Goal: Obtain resource: Download file/media

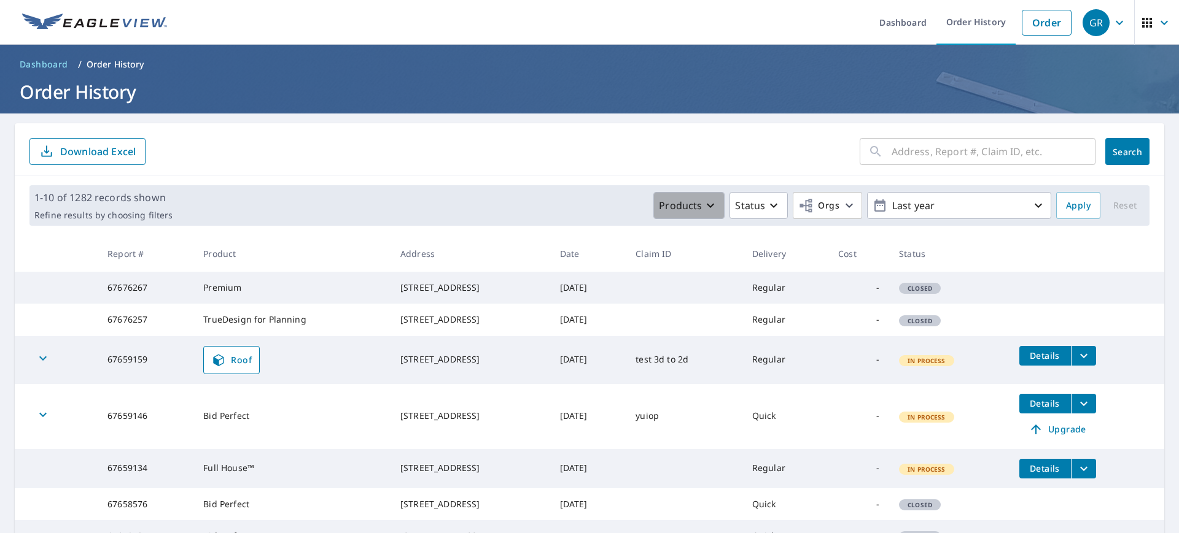
click at [703, 209] on icon "button" at bounding box center [710, 205] width 15 height 15
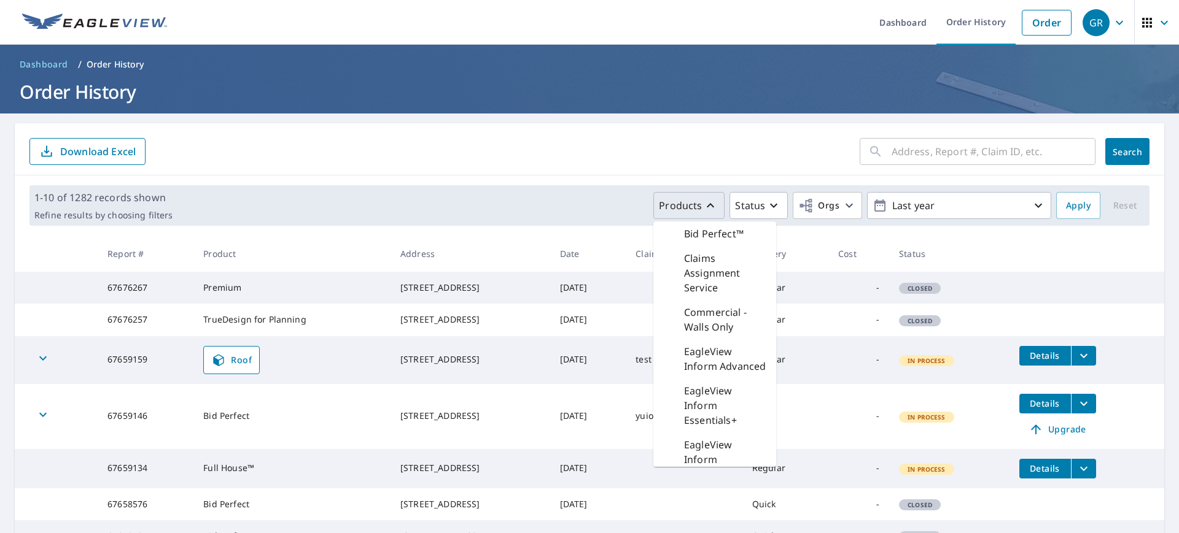
click at [898, 150] on input "text" at bounding box center [993, 151] width 204 height 34
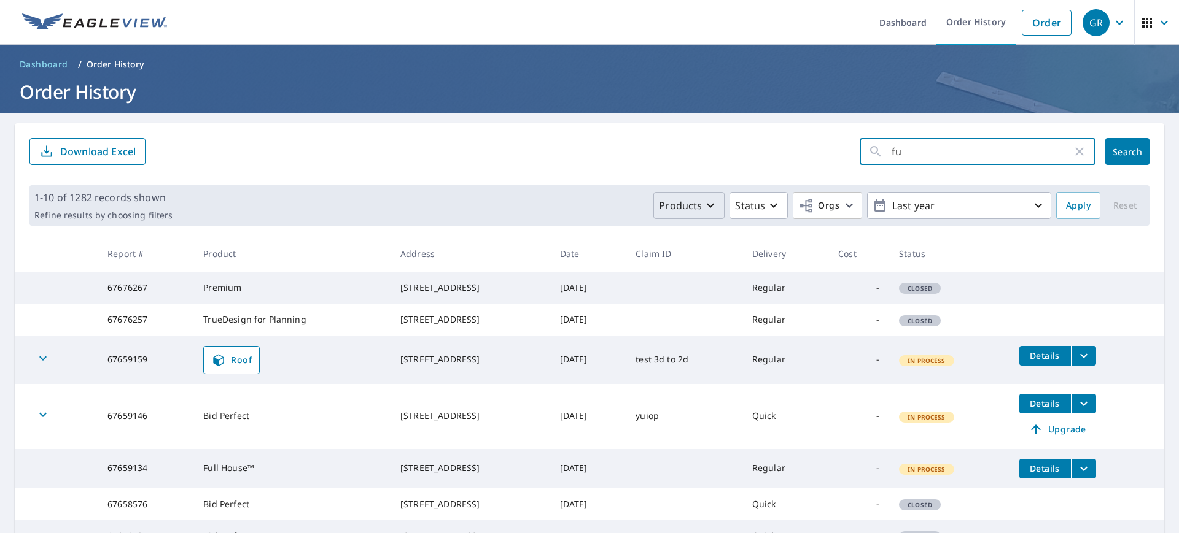
type input "f"
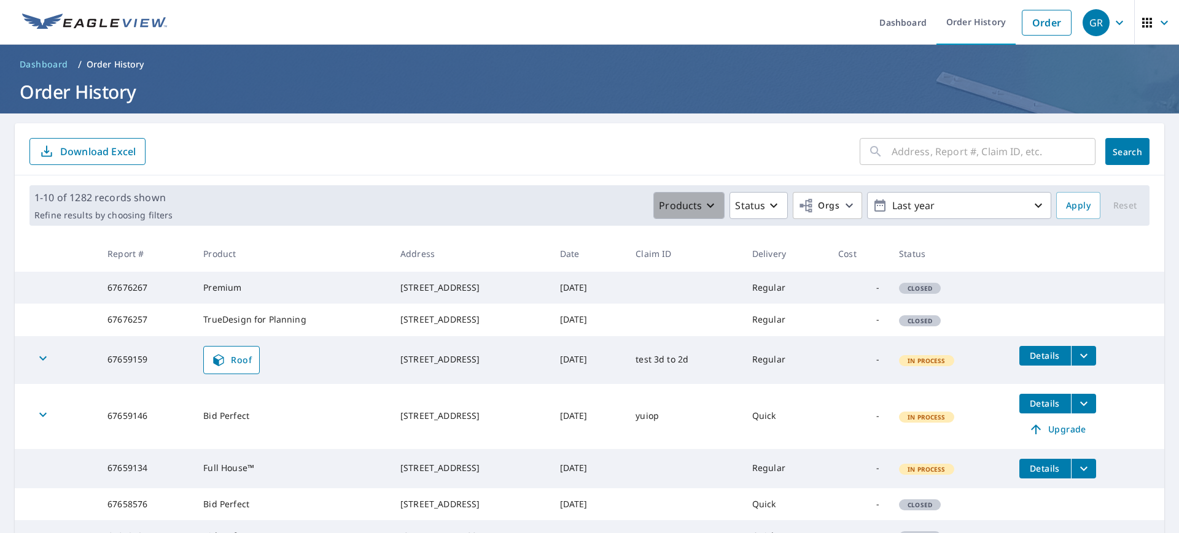
click at [691, 210] on p "Products" at bounding box center [680, 205] width 43 height 15
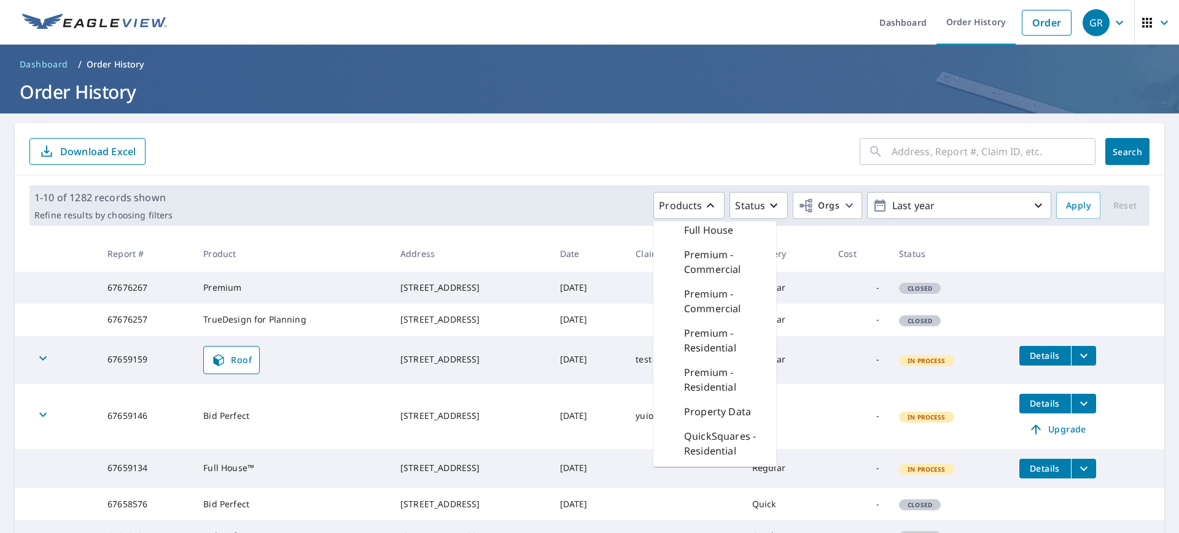
scroll to position [305, 0]
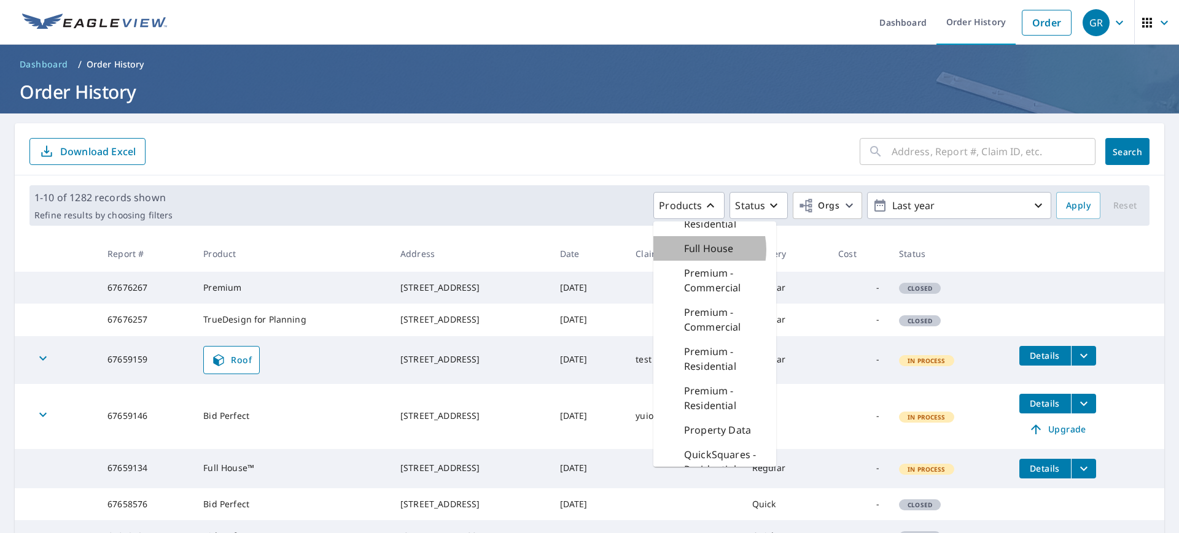
click at [684, 256] on p "Full House" at bounding box center [709, 248] width 50 height 15
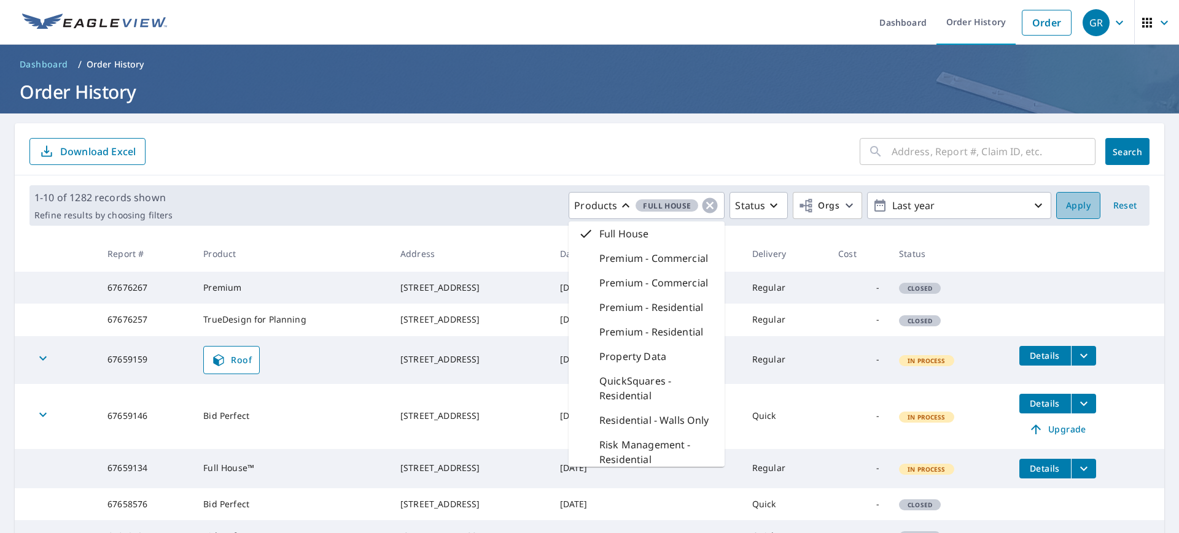
click at [1066, 205] on span "Apply" at bounding box center [1078, 205] width 25 height 15
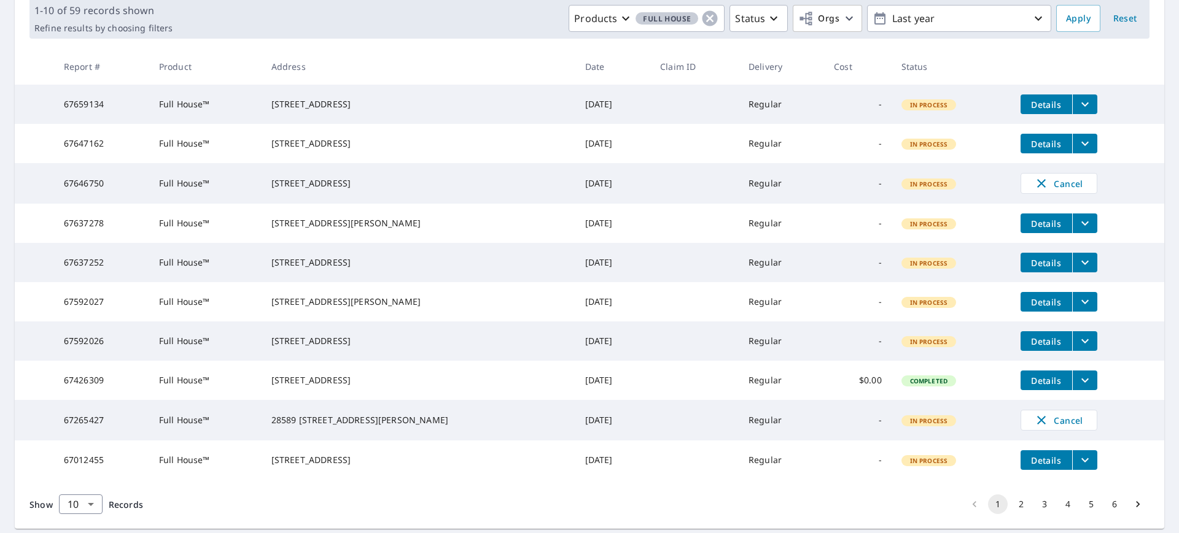
scroll to position [187, 0]
click at [1077, 231] on icon "filesDropdownBtn-67637278" at bounding box center [1084, 224] width 15 height 15
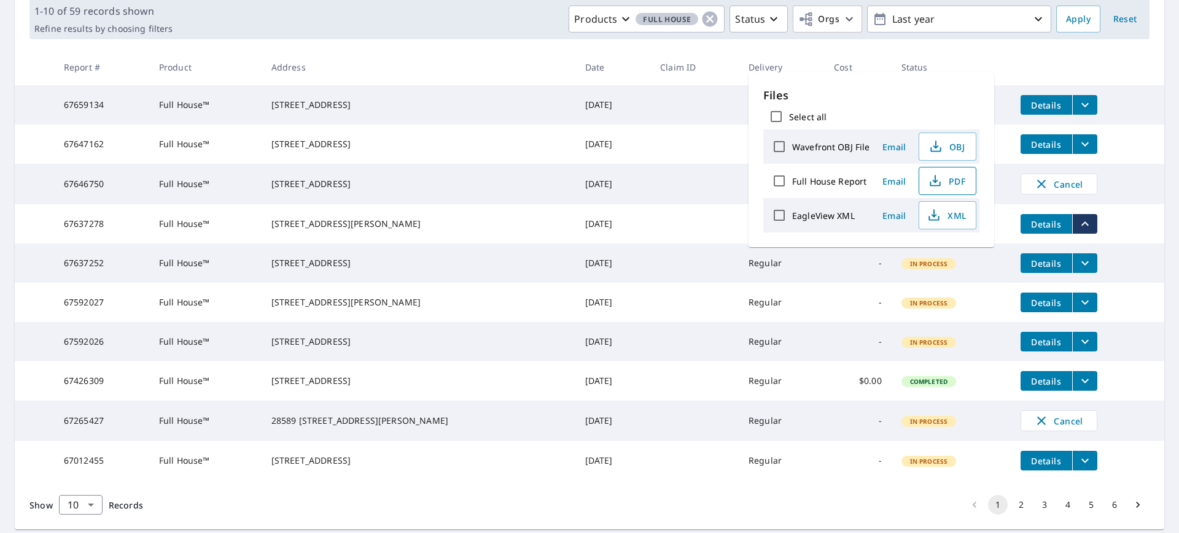
click at [952, 186] on span "PDF" at bounding box center [945, 181] width 39 height 15
click at [97, 240] on td "67637278" at bounding box center [101, 223] width 95 height 39
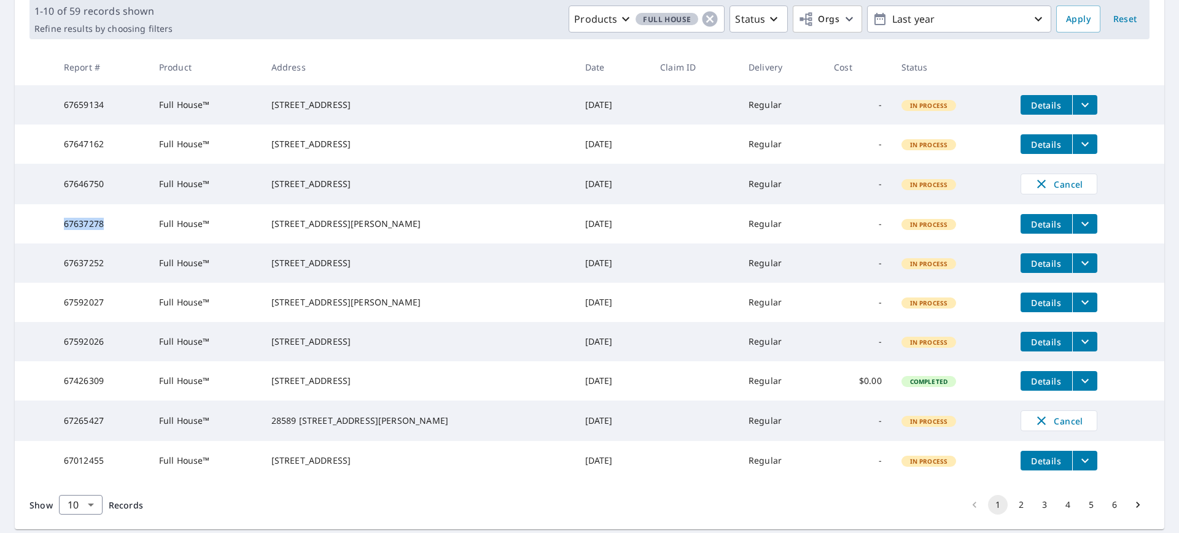
click at [97, 240] on td "67637278" at bounding box center [101, 223] width 95 height 39
copy td "67637278"
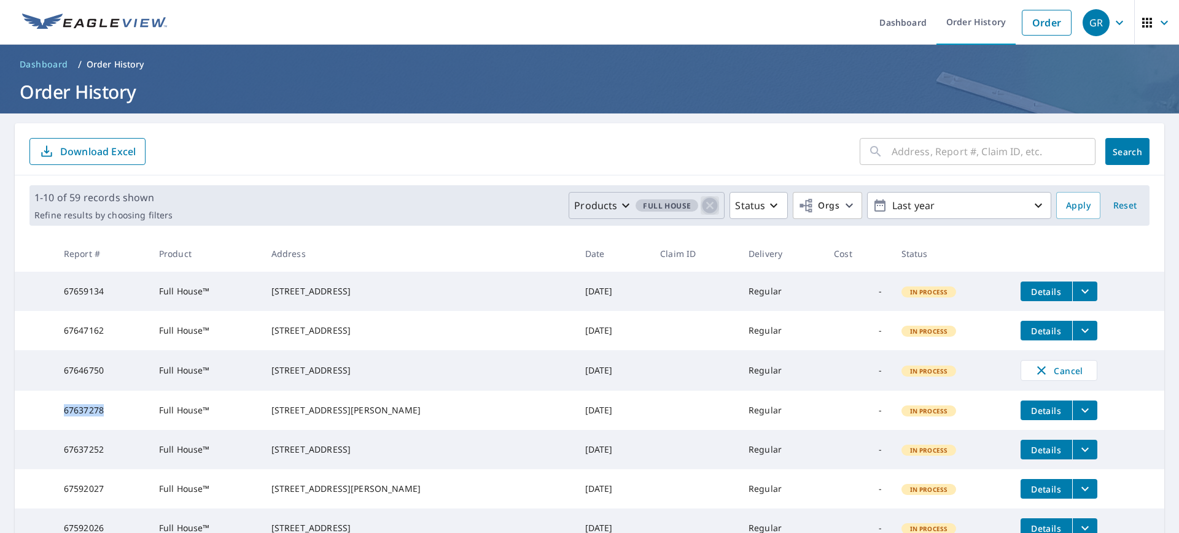
click at [702, 207] on icon "button" at bounding box center [709, 205] width 15 height 15
click at [1067, 204] on span "Apply" at bounding box center [1078, 205] width 25 height 15
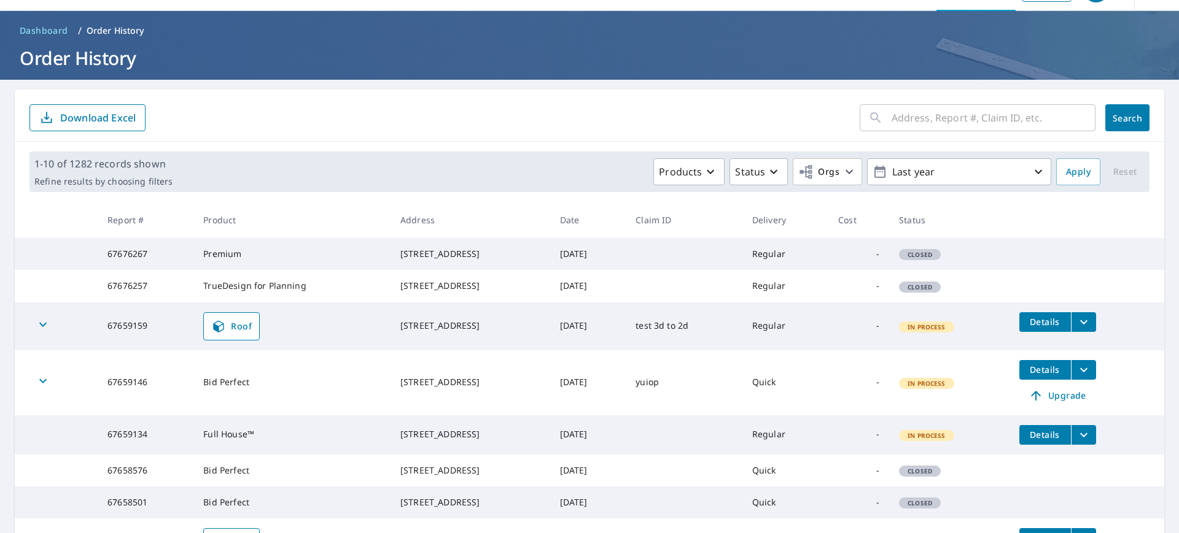
scroll to position [29, 0]
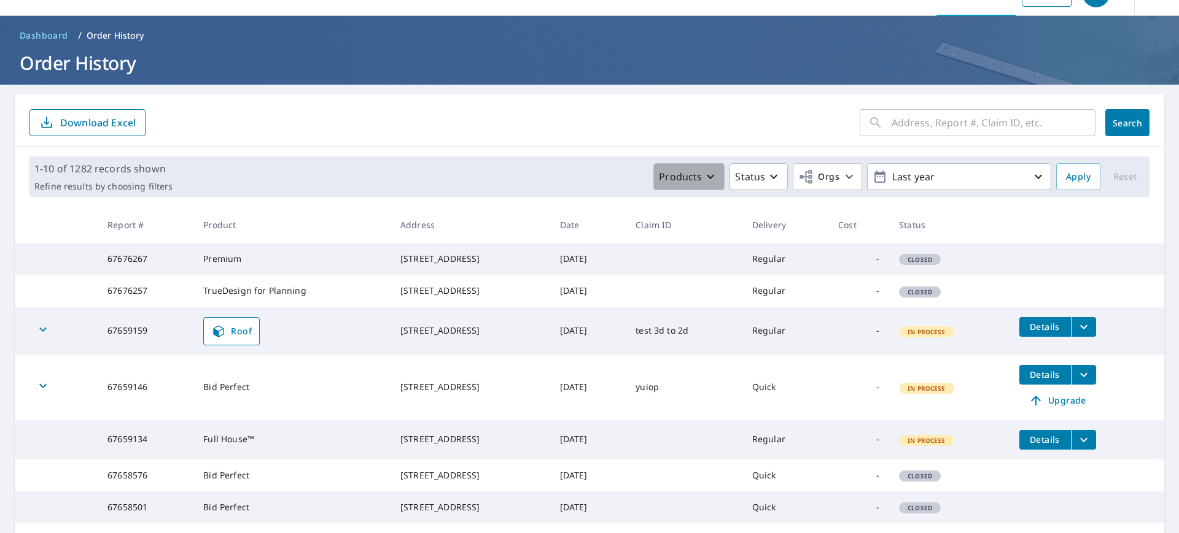
click at [685, 179] on p "Products" at bounding box center [680, 176] width 43 height 15
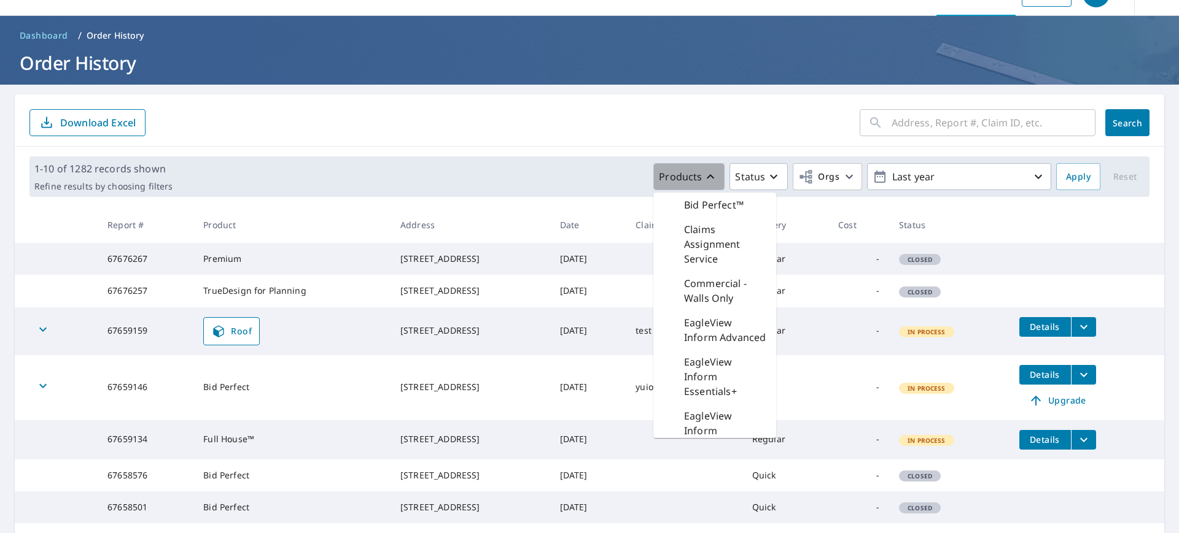
click at [703, 179] on icon "button" at bounding box center [710, 176] width 15 height 15
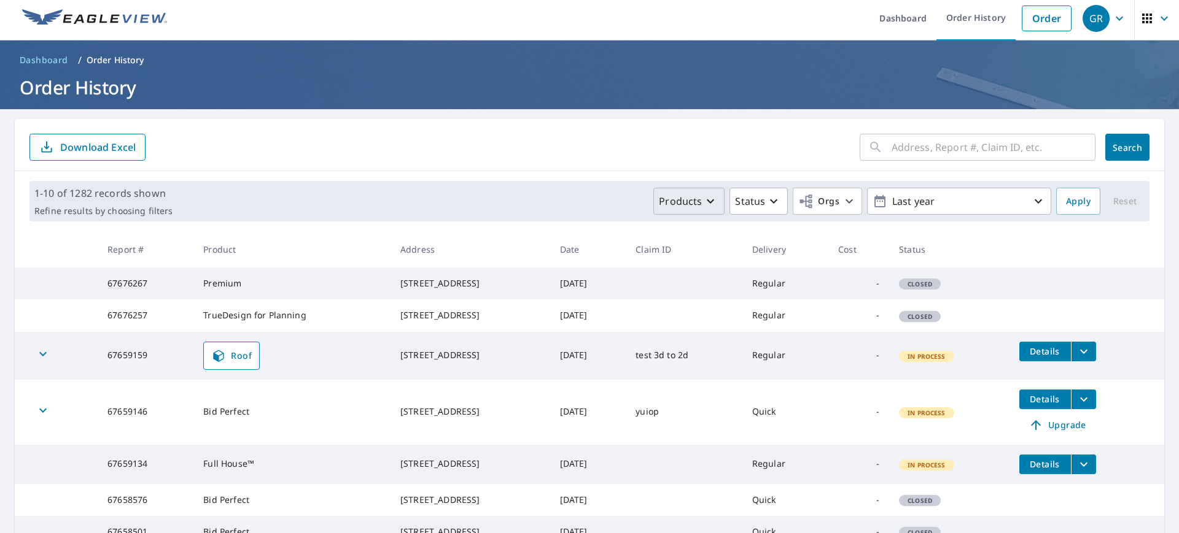
scroll to position [0, 0]
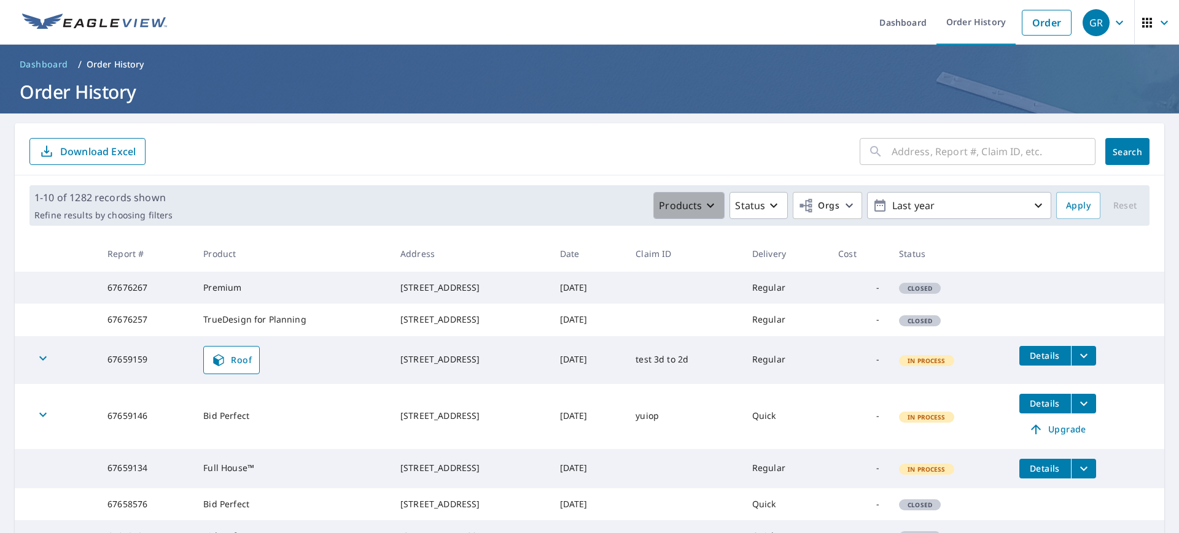
click at [705, 206] on icon "button" at bounding box center [710, 205] width 15 height 15
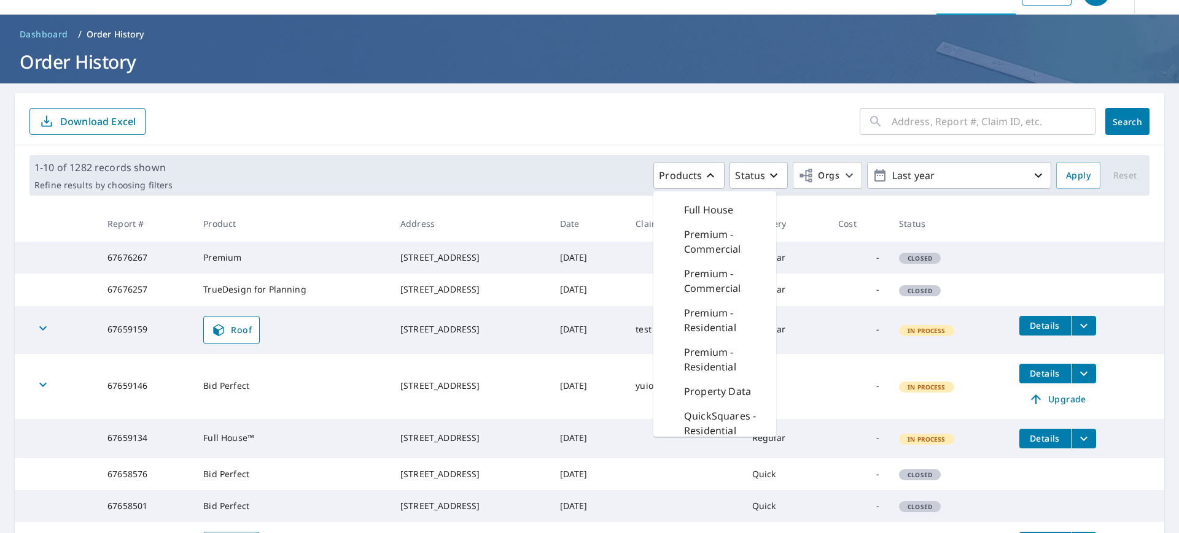
scroll to position [439, 0]
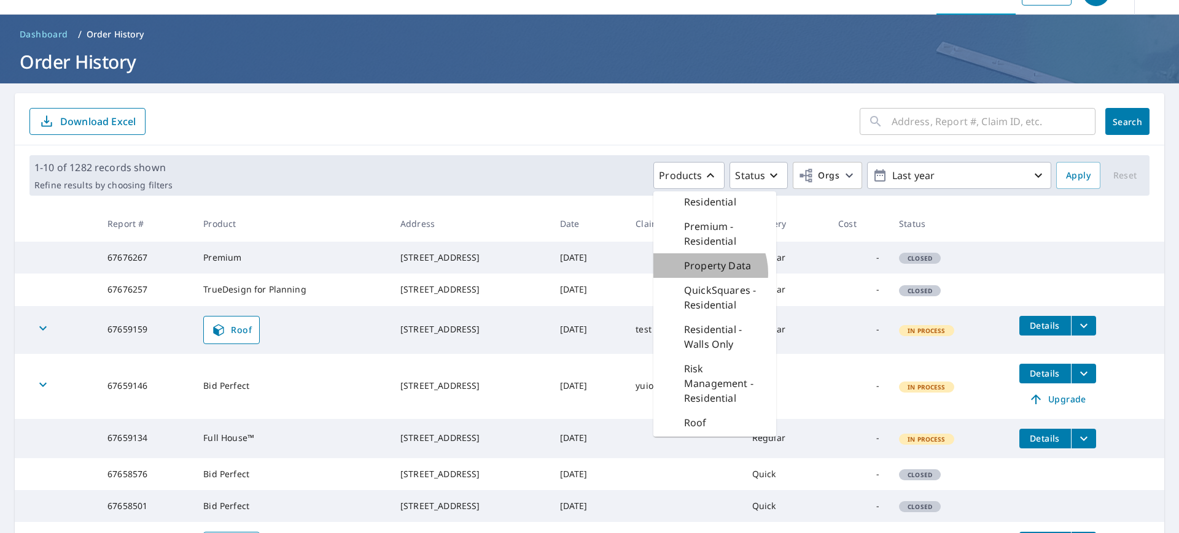
click at [689, 278] on div "Property Data" at bounding box center [714, 266] width 123 height 25
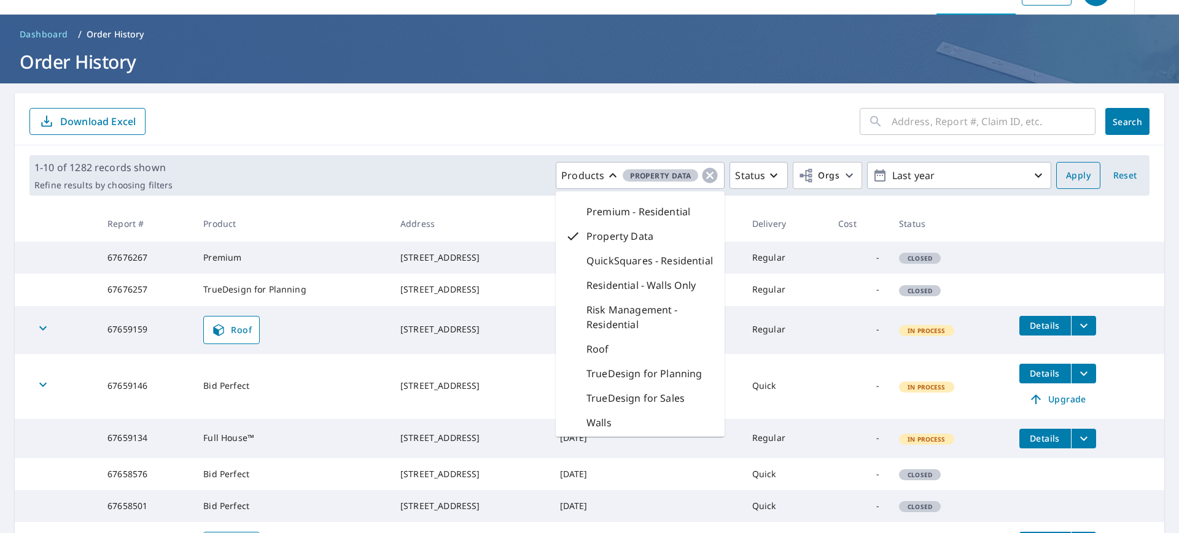
click at [1066, 182] on span "Apply" at bounding box center [1078, 175] width 25 height 15
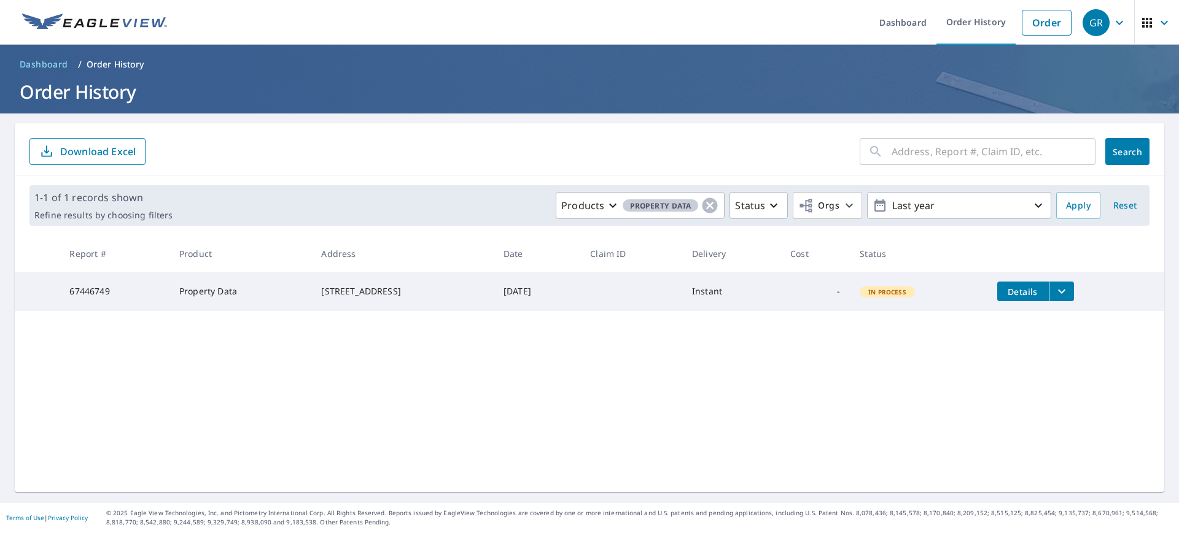
click at [85, 293] on td "67446749" at bounding box center [115, 291] width 110 height 39
copy td "67446749"
click at [1112, 27] on icon "button" at bounding box center [1119, 22] width 15 height 15
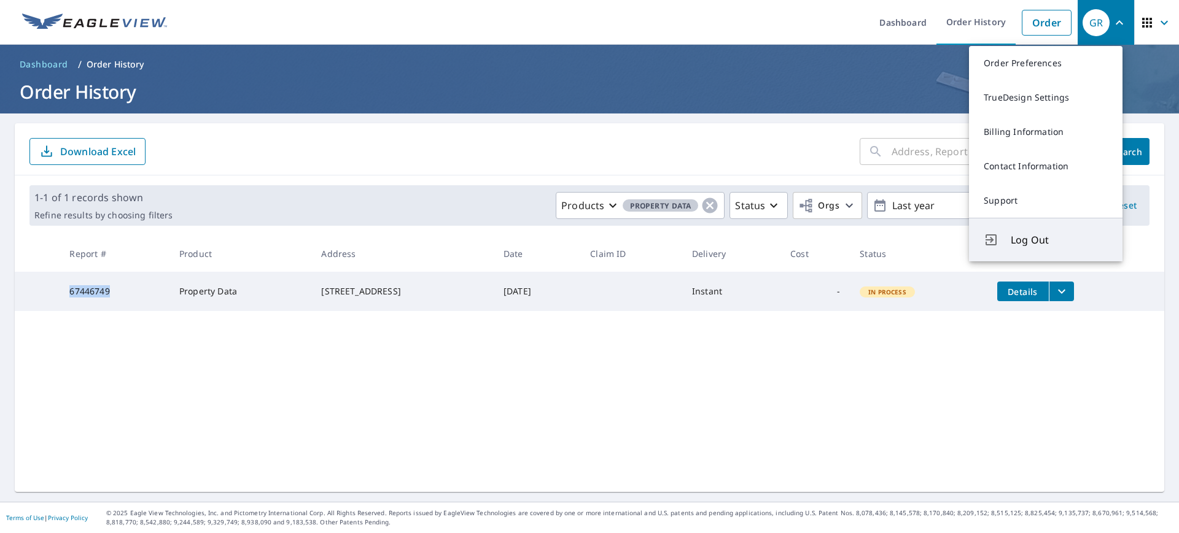
click at [1021, 236] on span "Log Out" at bounding box center [1059, 240] width 97 height 15
